Goal: Task Accomplishment & Management: Use online tool/utility

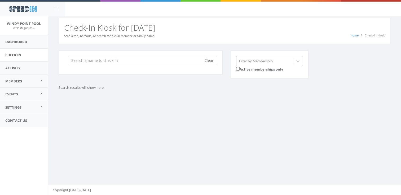
click at [120, 61] on input "search" at bounding box center [136, 60] width 137 height 9
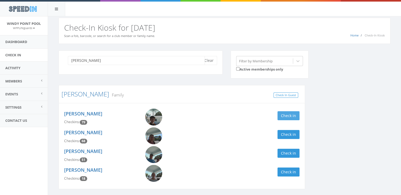
type input "[PERSON_NAME]"
click at [279, 115] on button "Check in" at bounding box center [288, 115] width 22 height 9
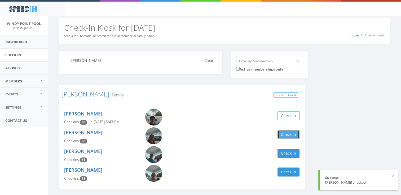
click at [282, 131] on button "Check in" at bounding box center [288, 134] width 22 height 9
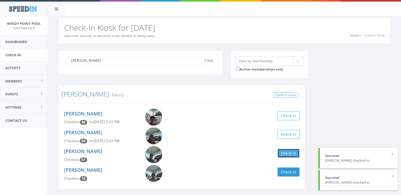
click at [284, 155] on button "Check in" at bounding box center [288, 153] width 22 height 9
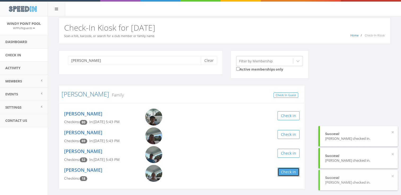
click at [285, 175] on button "Check in" at bounding box center [288, 172] width 22 height 9
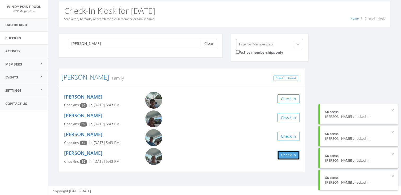
scroll to position [18, 0]
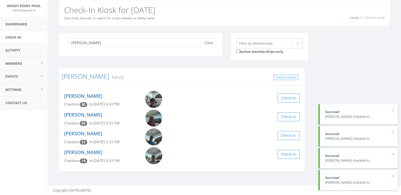
click at [286, 175] on div "[PERSON_NAME] Family Check In Guest [PERSON_NAME] Checkins: 80 In: [DATE] 5:43 …" at bounding box center [182, 123] width 254 height 111
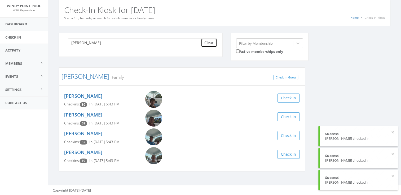
click at [206, 40] on button "Clear" at bounding box center [209, 42] width 16 height 9
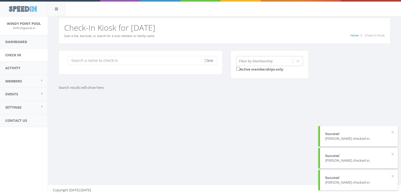
scroll to position [0, 0]
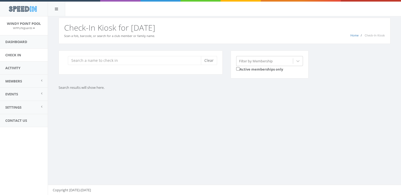
click at [128, 65] on div "Clear" at bounding box center [141, 63] width 164 height 24
click at [120, 61] on input "search" at bounding box center [136, 60] width 137 height 9
click at [174, 130] on div "You are using Internet Explorer, which is an old, insecure browser that does no…" at bounding box center [224, 105] width 353 height 179
click at [107, 60] on input "[PERSON_NAME]" at bounding box center [136, 60] width 137 height 9
type input "Y"
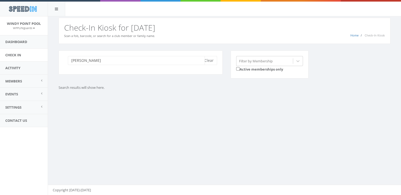
type input "[PERSON_NAME]"
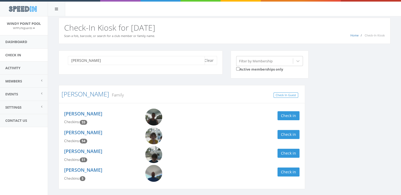
scroll to position [18, 0]
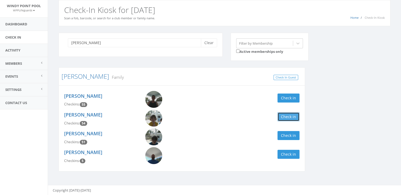
click at [283, 115] on button "Check in" at bounding box center [288, 117] width 22 height 9
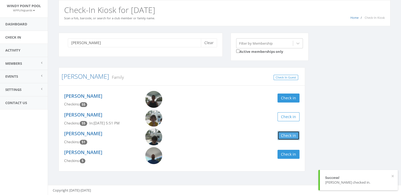
click at [291, 140] on button "Check in" at bounding box center [288, 135] width 22 height 9
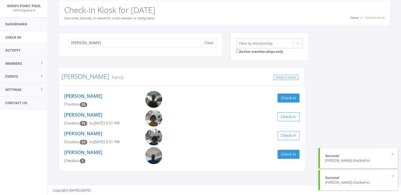
click at [293, 91] on div "[PERSON_NAME] Checkins: 55 Check in" at bounding box center [181, 100] width 243 height 19
click at [294, 94] on button "Check in" at bounding box center [288, 98] width 22 height 9
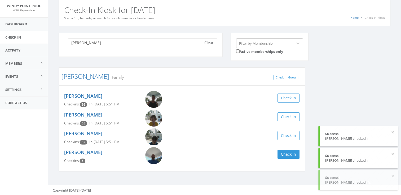
click at [323, 78] on div "[PERSON_NAME] Clear Filter by Membership Active memberships only [PERSON_NAME] …" at bounding box center [224, 106] width 339 height 146
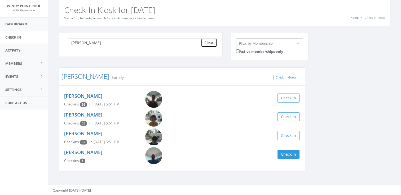
click at [214, 45] on button "Clear" at bounding box center [209, 42] width 16 height 9
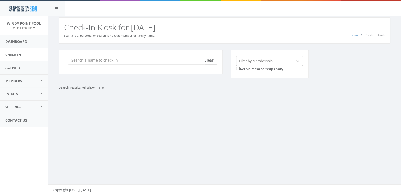
scroll to position [0, 0]
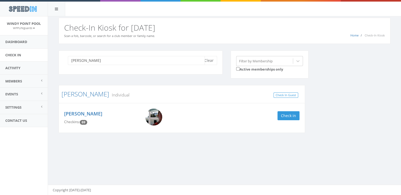
type input "[PERSON_NAME]"
click at [300, 118] on div "Check in" at bounding box center [243, 115] width 122 height 9
click at [295, 117] on button "Check in" at bounding box center [288, 115] width 22 height 9
click at [353, 117] on div "[PERSON_NAME] Clear Filter by Membership Active memberships only [PERSON_NAME] …" at bounding box center [224, 95] width 339 height 89
click at [208, 59] on button "Clear" at bounding box center [209, 60] width 16 height 9
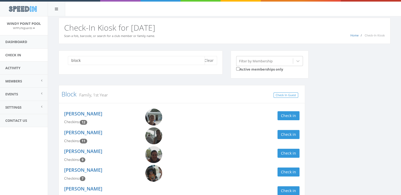
type input "block"
click at [326, 153] on div "block Clear Filter by Membership Active memberships only Block Family, 1st Year…" at bounding box center [224, 172] width 339 height 243
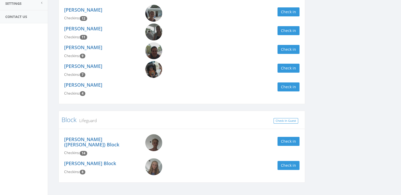
scroll to position [106, 0]
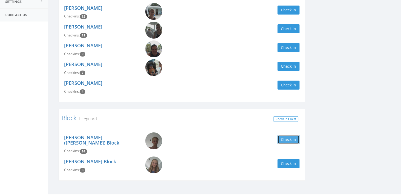
click at [283, 140] on button "Check in" at bounding box center [288, 139] width 22 height 9
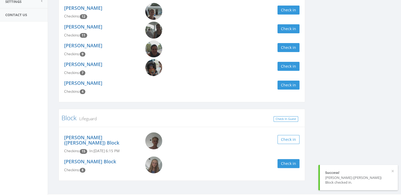
click at [330, 120] on div "block Clear Filter by Membership Active memberships only Block Family, 1st Year…" at bounding box center [224, 66] width 339 height 243
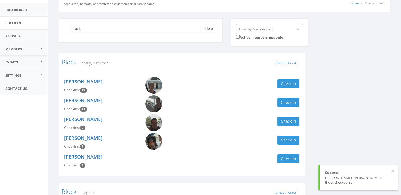
scroll to position [0, 0]
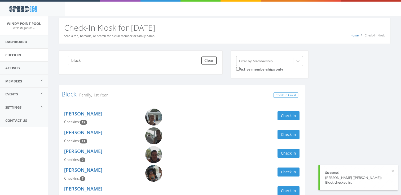
click at [209, 57] on button "Clear" at bounding box center [209, 60] width 16 height 9
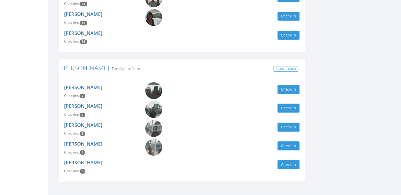
scroll to position [312, 0]
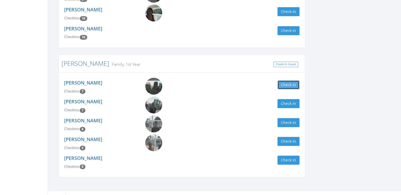
click at [287, 80] on button "Check in" at bounding box center [288, 84] width 22 height 9
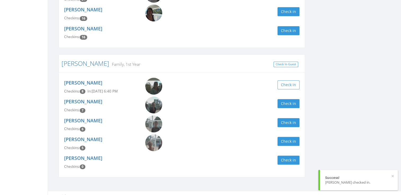
click at [285, 104] on div "[PERSON_NAME] Checkins: 7 Check in" at bounding box center [181, 106] width 243 height 19
click at [293, 99] on button "Check in" at bounding box center [288, 103] width 22 height 9
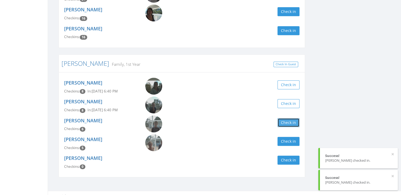
click at [287, 118] on button "Check in" at bounding box center [288, 122] width 22 height 9
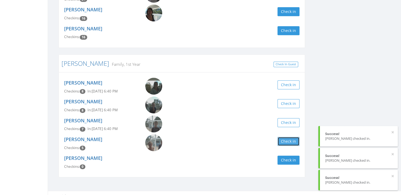
click at [293, 138] on button "Check in" at bounding box center [288, 141] width 22 height 9
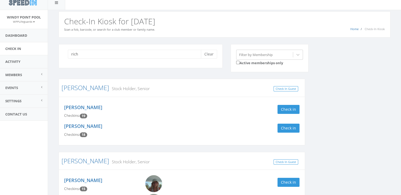
scroll to position [0, 0]
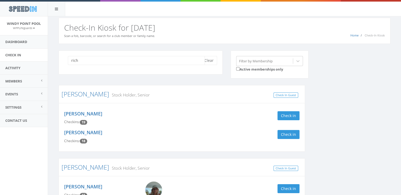
click at [148, 58] on input "rich" at bounding box center [136, 60] width 137 height 9
type input "r"
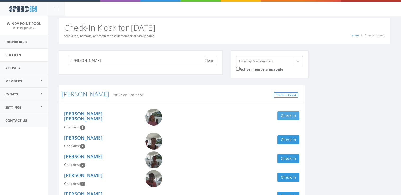
type input "[PERSON_NAME]"
click at [292, 117] on button "Check in" at bounding box center [288, 115] width 22 height 9
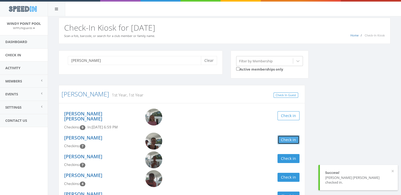
click at [290, 136] on button "Check in" at bounding box center [288, 140] width 22 height 9
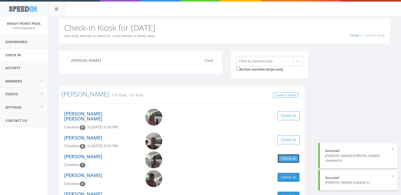
click at [289, 154] on button "Check in" at bounding box center [288, 158] width 22 height 9
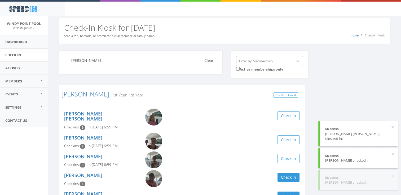
click at [338, 104] on div "[PERSON_NAME] Clear Filter by Membership Active memberships only [PERSON_NAME] …" at bounding box center [224, 145] width 339 height 189
click at [204, 68] on div "[PERSON_NAME] Clear" at bounding box center [141, 63] width 164 height 24
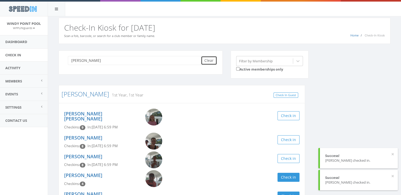
click at [210, 59] on button "Clear" at bounding box center [209, 60] width 16 height 9
